Goal: Go to known website: Go to known website

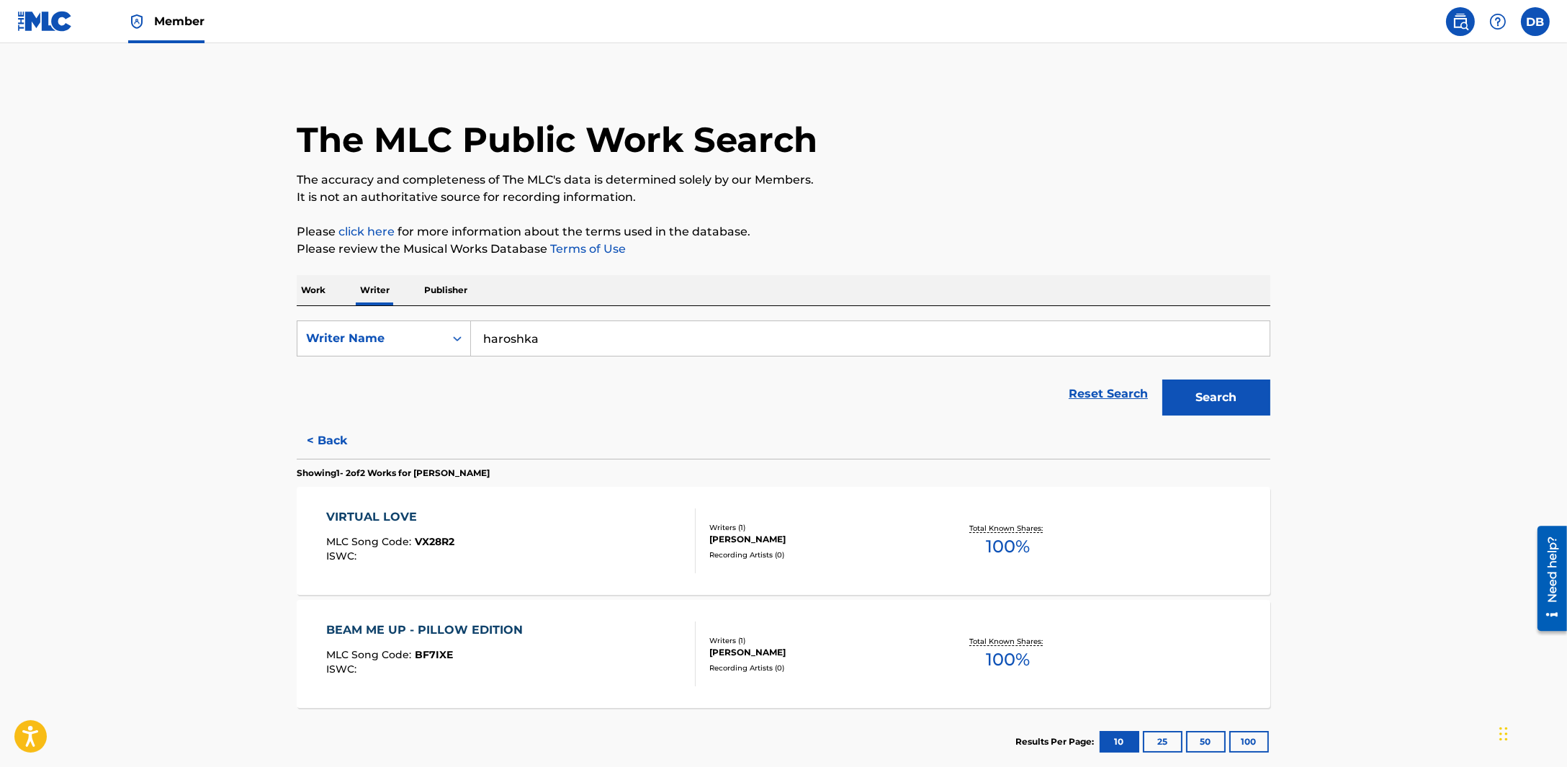
click at [316, 440] on button "< Back" at bounding box center [340, 441] width 86 height 36
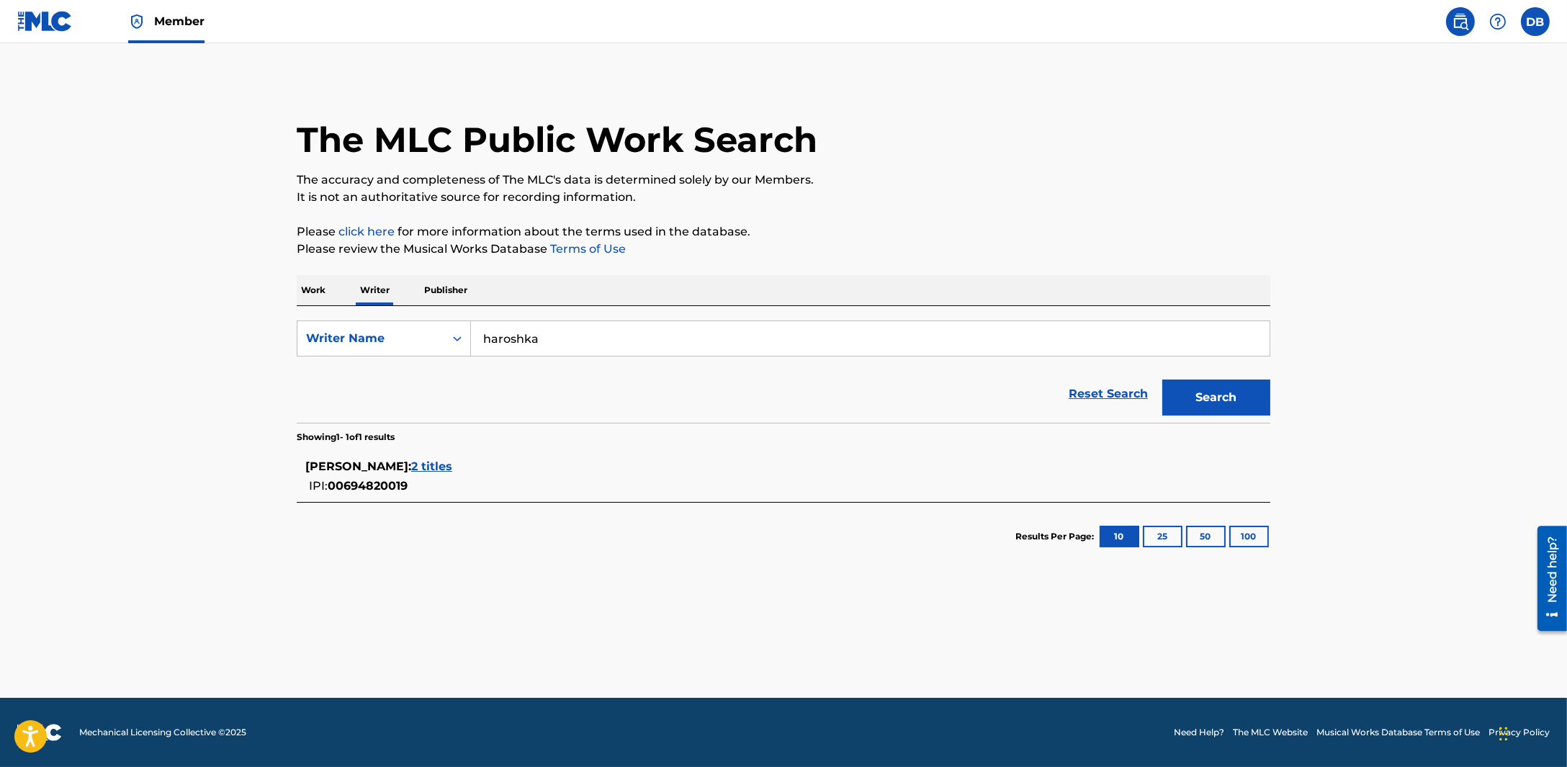
click at [62, 17] on img at bounding box center [44, 21] width 55 height 21
